Goal: Navigation & Orientation: Find specific page/section

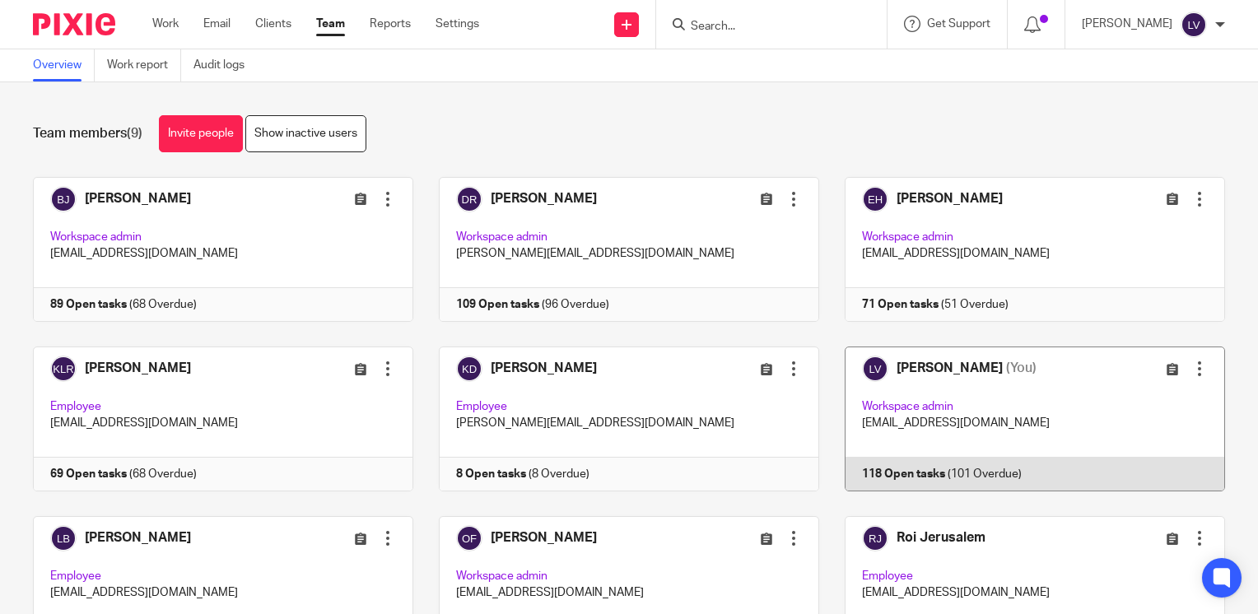
click at [980, 482] on link at bounding box center [1022, 419] width 406 height 145
click at [962, 469] on link at bounding box center [1022, 419] width 406 height 145
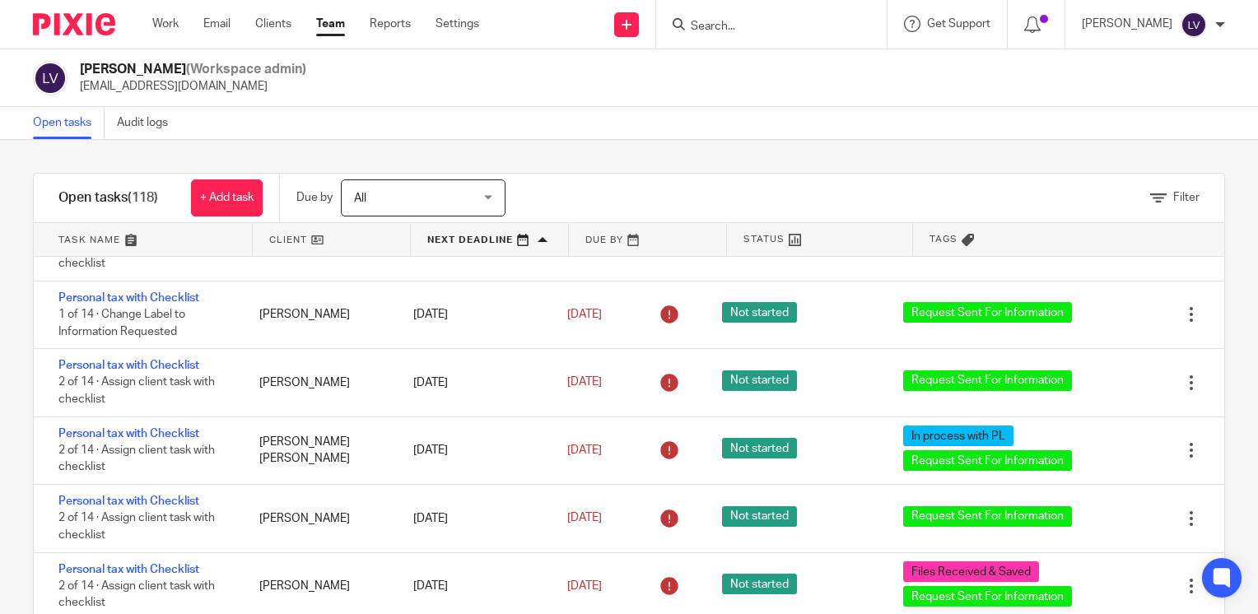
click at [469, 239] on link at bounding box center [489, 239] width 157 height 33
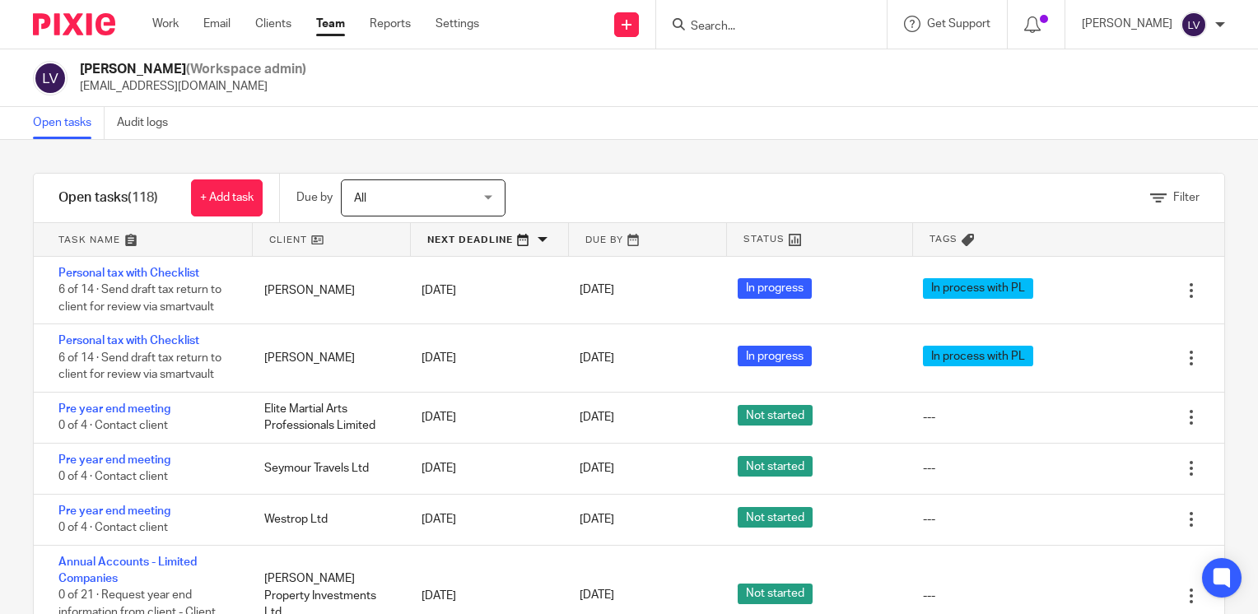
click at [538, 239] on link at bounding box center [489, 239] width 157 height 33
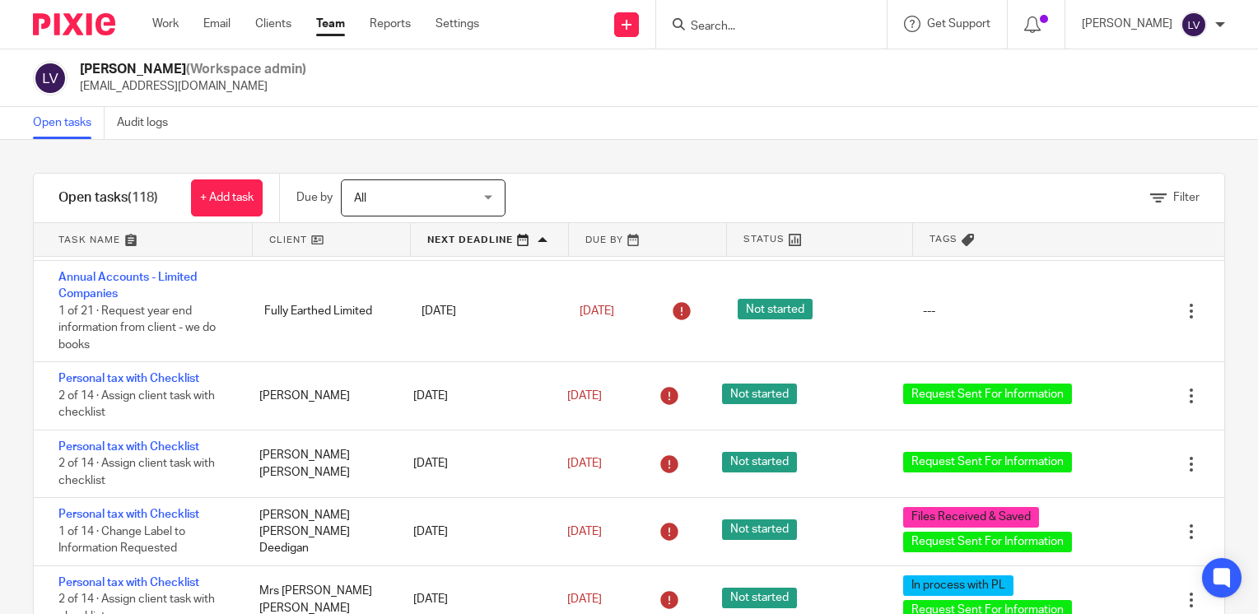
scroll to position [5601, 0]
